Goal: Transaction & Acquisition: Book appointment/travel/reservation

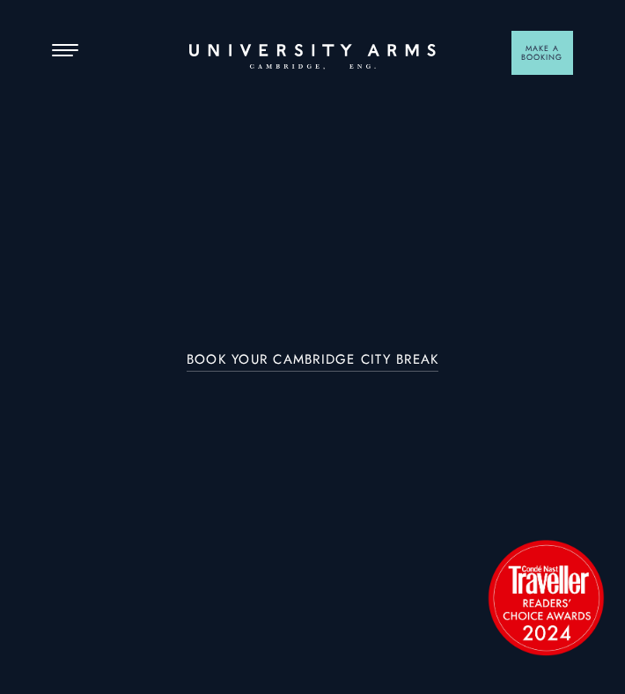
drag, startPoint x: 54, startPoint y: 51, endPoint x: 80, endPoint y: 60, distance: 27.8
click at [54, 51] on button "Open Menu" at bounding box center [65, 51] width 26 height 14
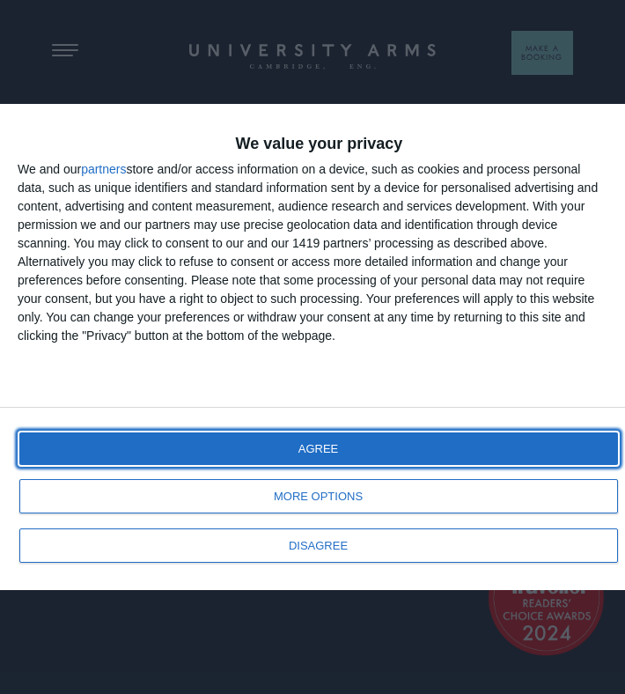
drag, startPoint x: 233, startPoint y: 435, endPoint x: 234, endPoint y: 447, distance: 12.4
click at [234, 435] on button "AGREE" at bounding box center [318, 448] width 599 height 33
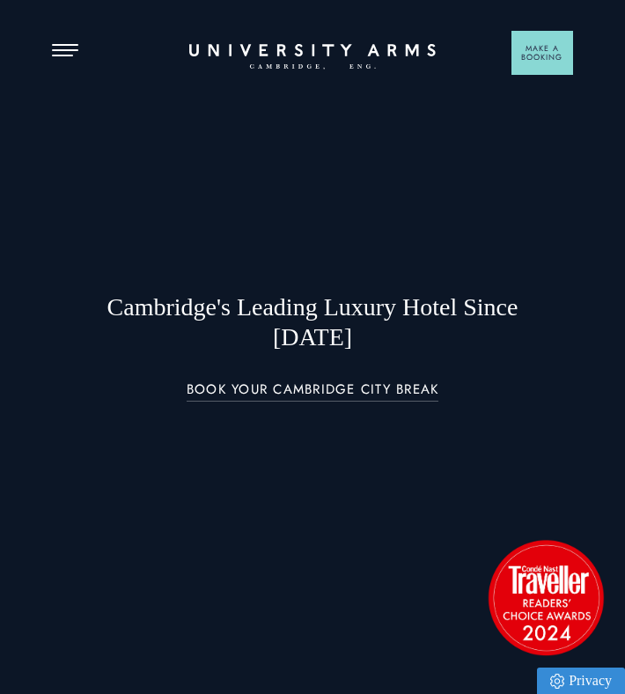
click at [66, 41] on header "Stay Suites Superior Rooms Classic Rooms Cosy Rooms Dine Restaurant Bar Afterno…" at bounding box center [312, 22] width 625 height 44
click at [51, 33] on header "Stay Suites Superior Rooms Classic Rooms Cosy Rooms Dine Restaurant Bar Afterno…" at bounding box center [312, 22] width 625 height 44
click at [54, 53] on button "Open Menu" at bounding box center [65, 51] width 26 height 14
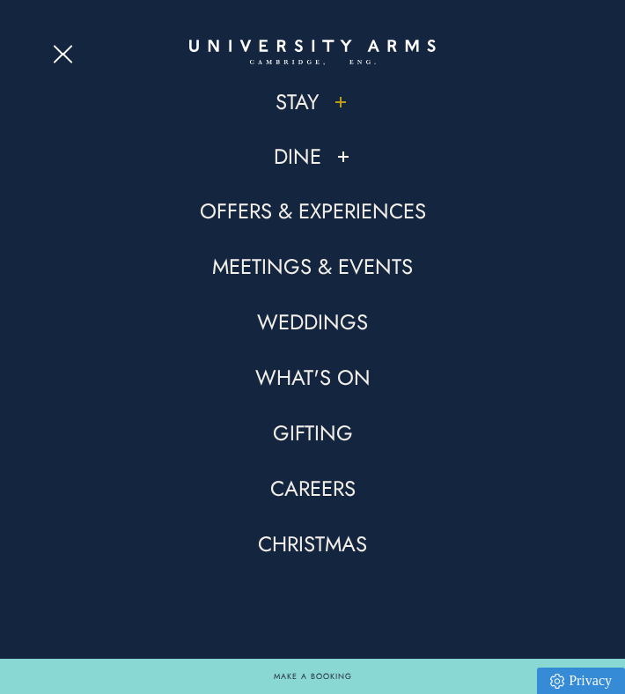
click at [341, 101] on button at bounding box center [341, 102] width 18 height 18
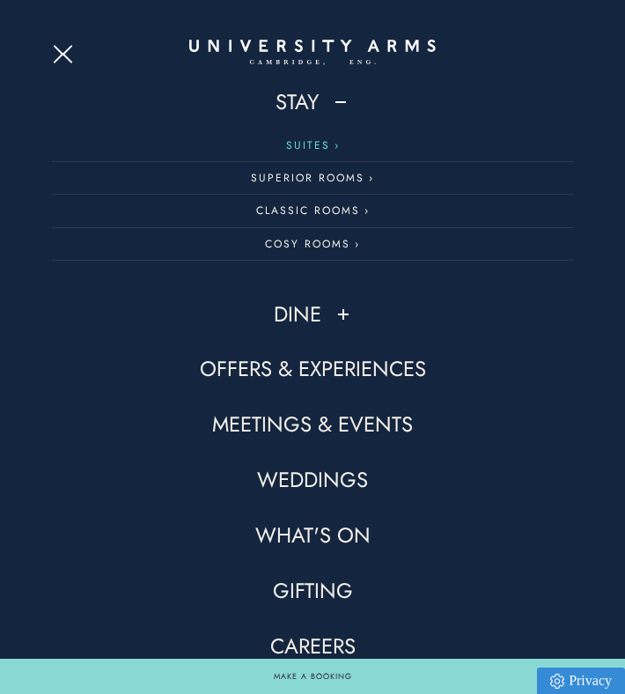
click at [323, 145] on link "Suites" at bounding box center [312, 145] width 521 height 33
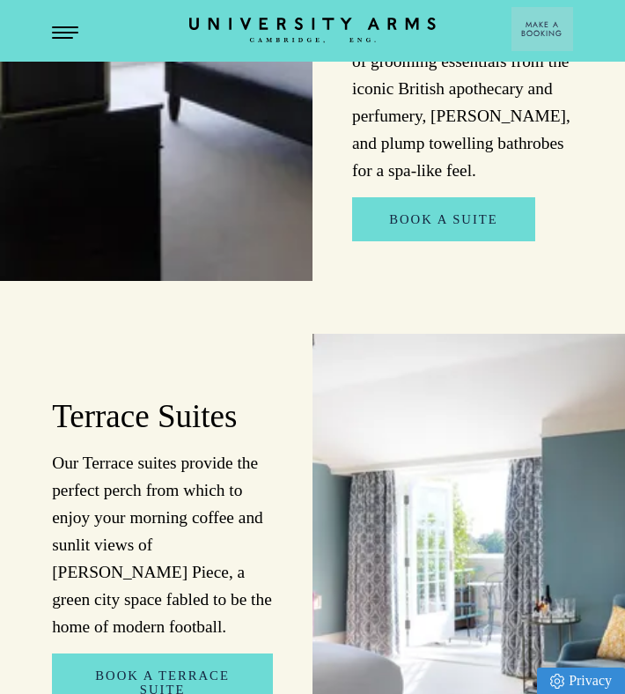
scroll to position [2244, 0]
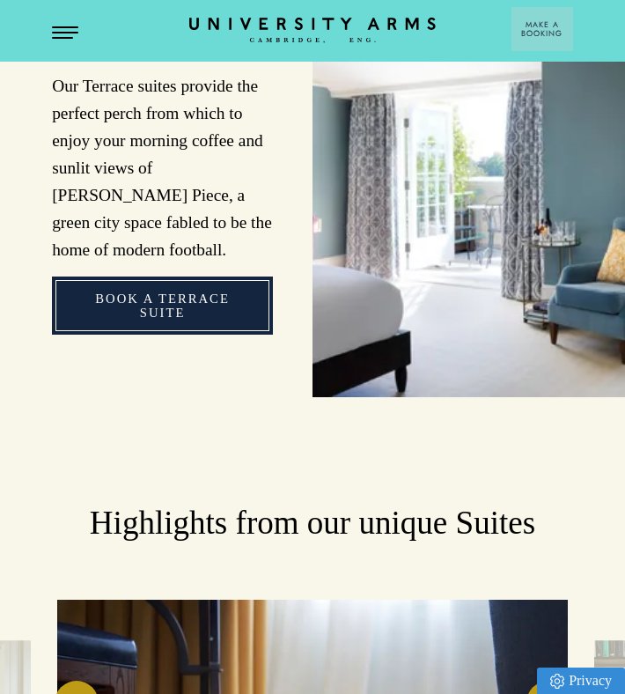
click at [225, 276] on link "Book a Terrace Suite" at bounding box center [162, 305] width 220 height 58
